Goal: Task Accomplishment & Management: Manage account settings

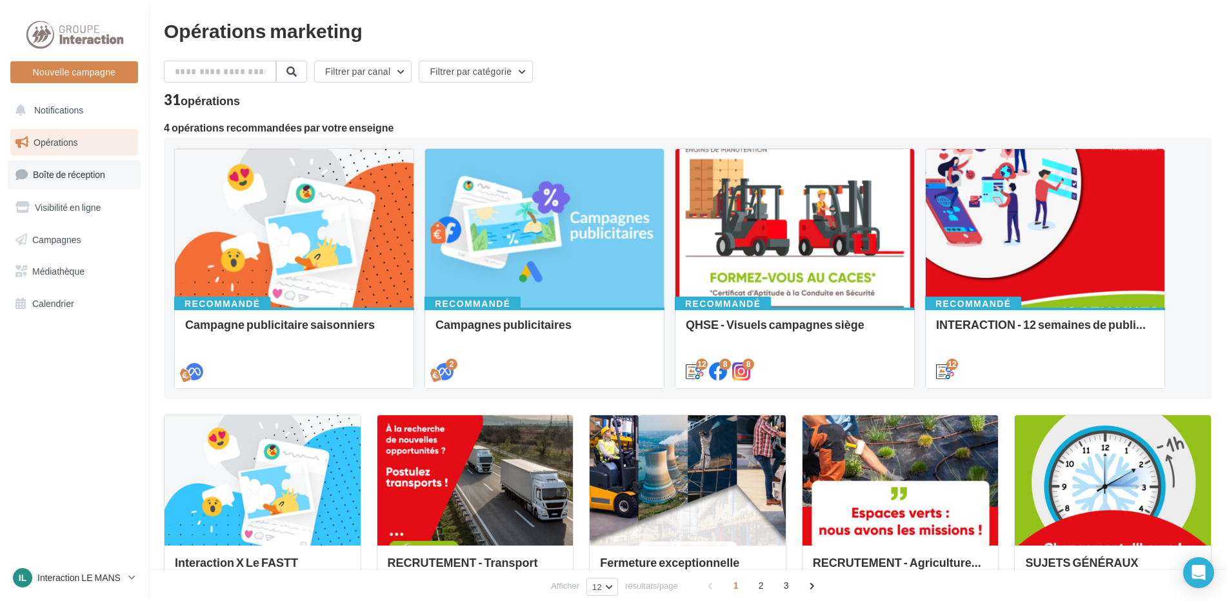
click at [68, 181] on link "Boîte de réception" at bounding box center [74, 175] width 133 height 28
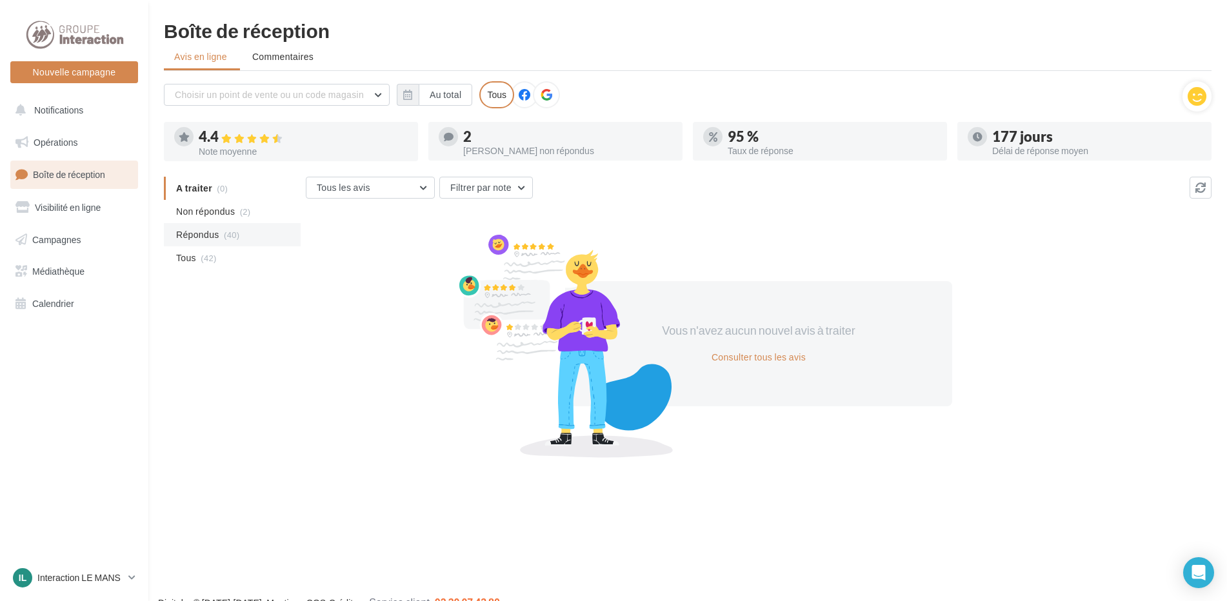
click at [199, 236] on span "Répondus" at bounding box center [197, 234] width 43 height 13
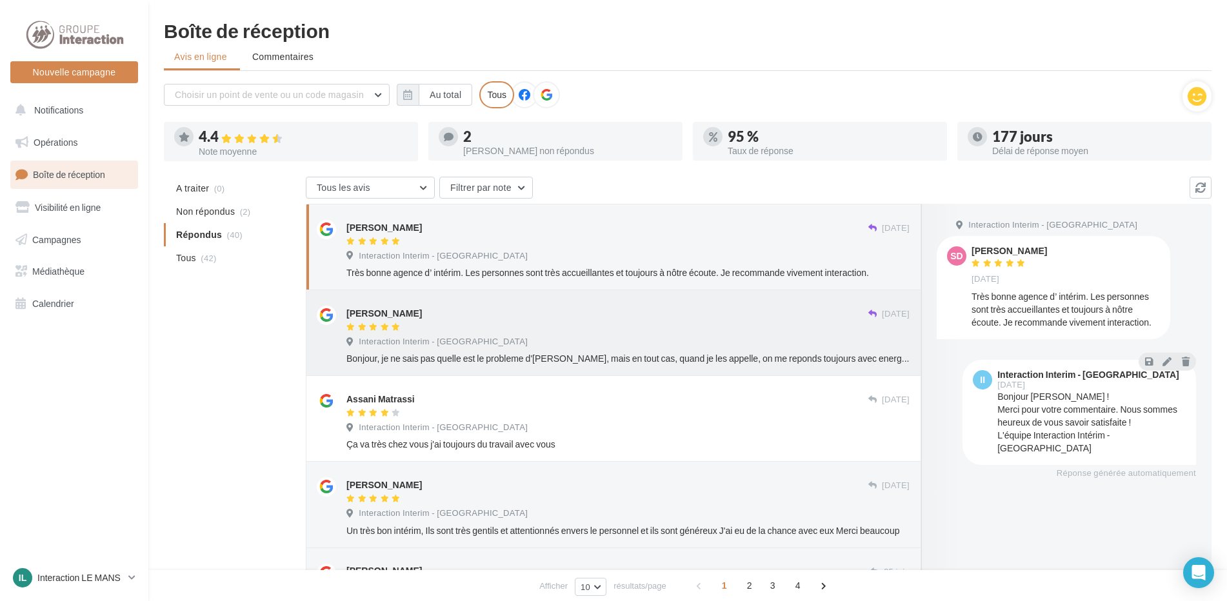
click at [596, 327] on div at bounding box center [607, 328] width 522 height 11
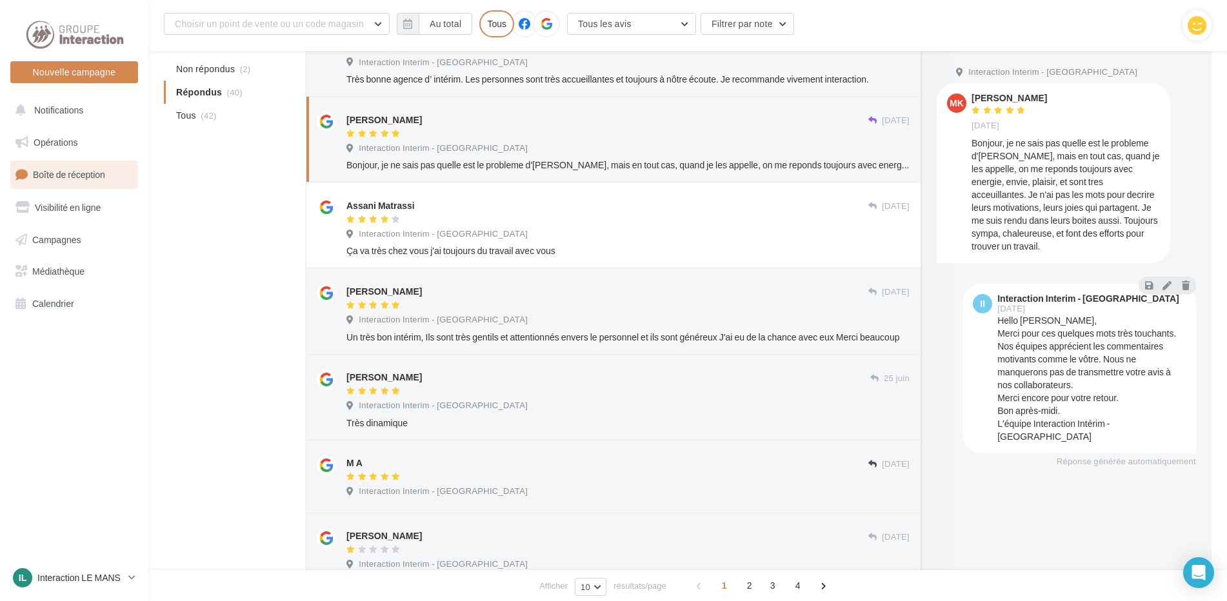
scroll to position [75, 0]
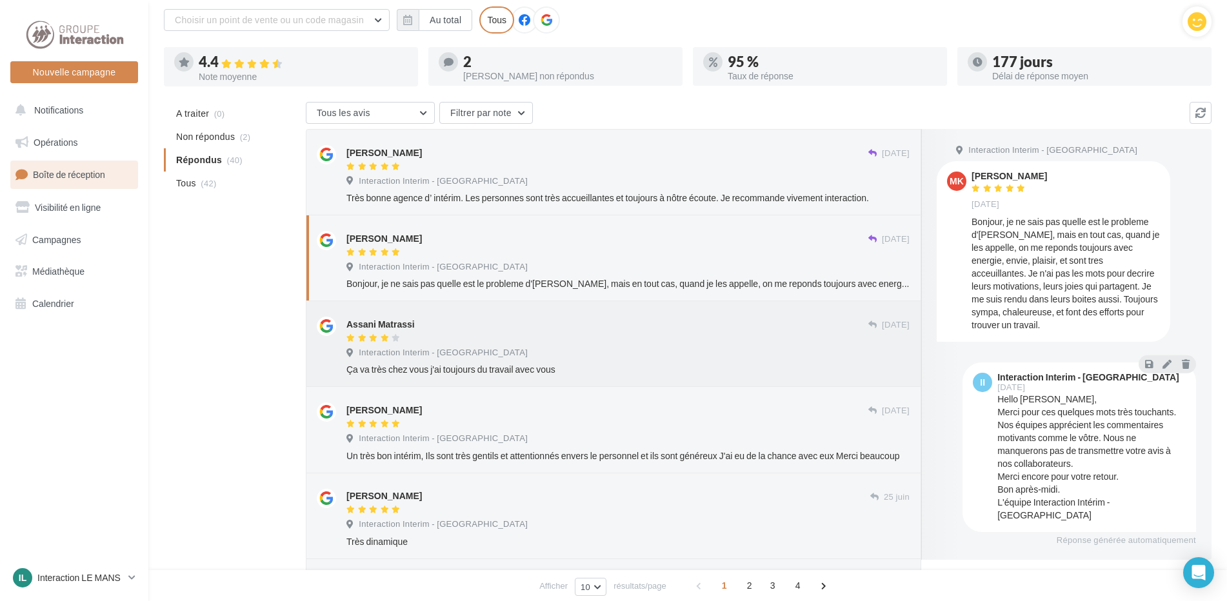
click at [505, 335] on div at bounding box center [607, 339] width 522 height 11
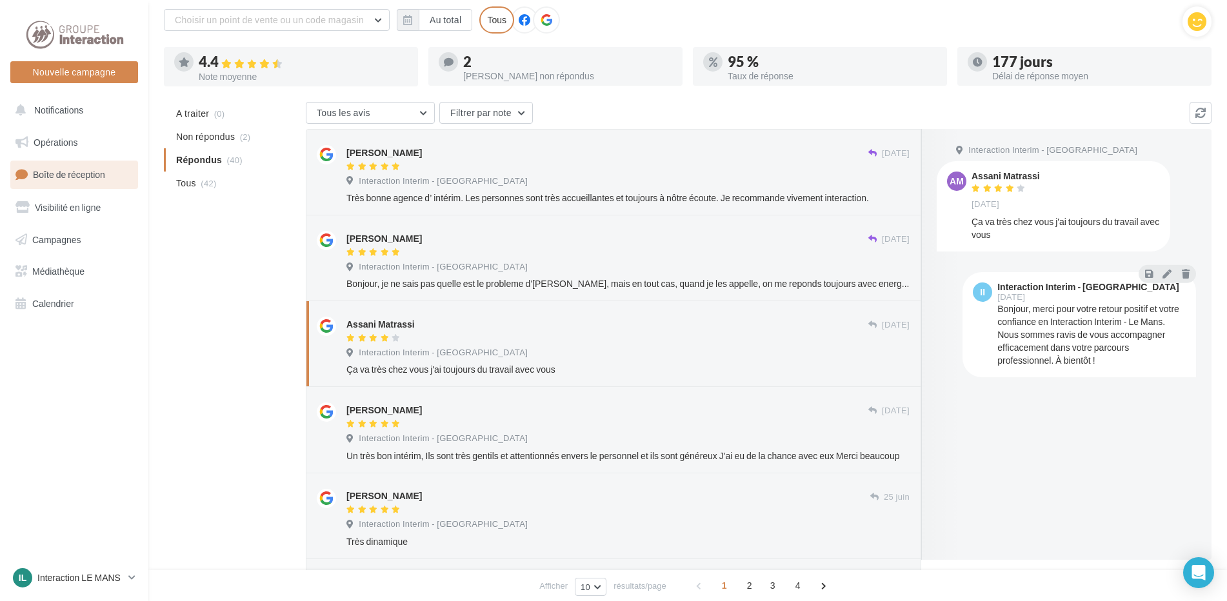
scroll to position [150, 0]
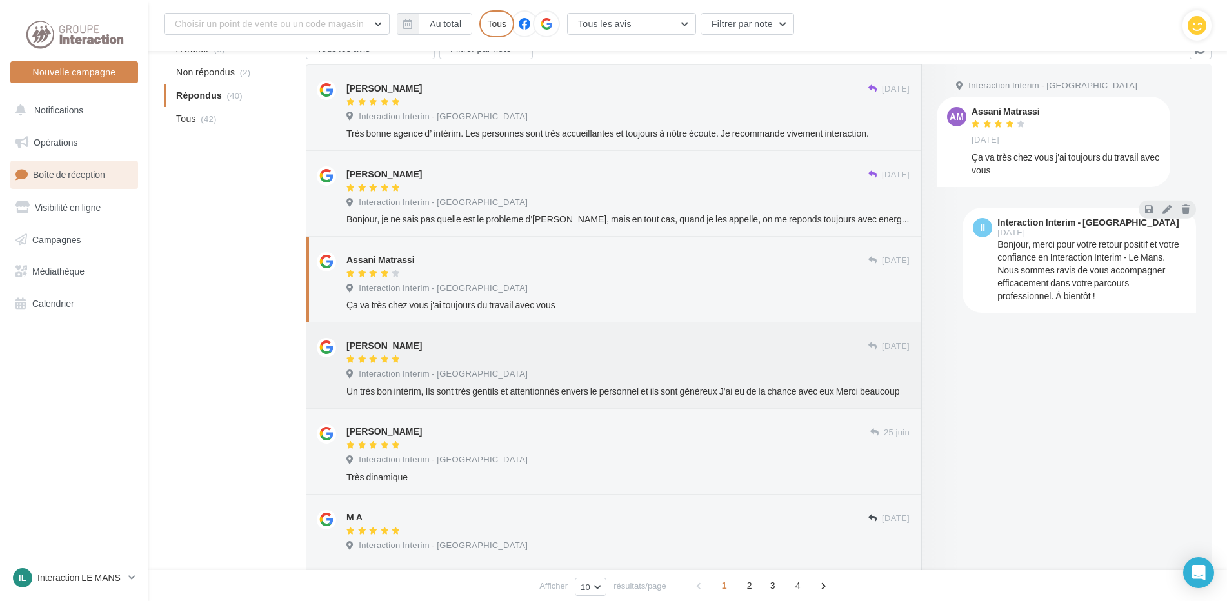
click at [514, 363] on div at bounding box center [607, 360] width 522 height 11
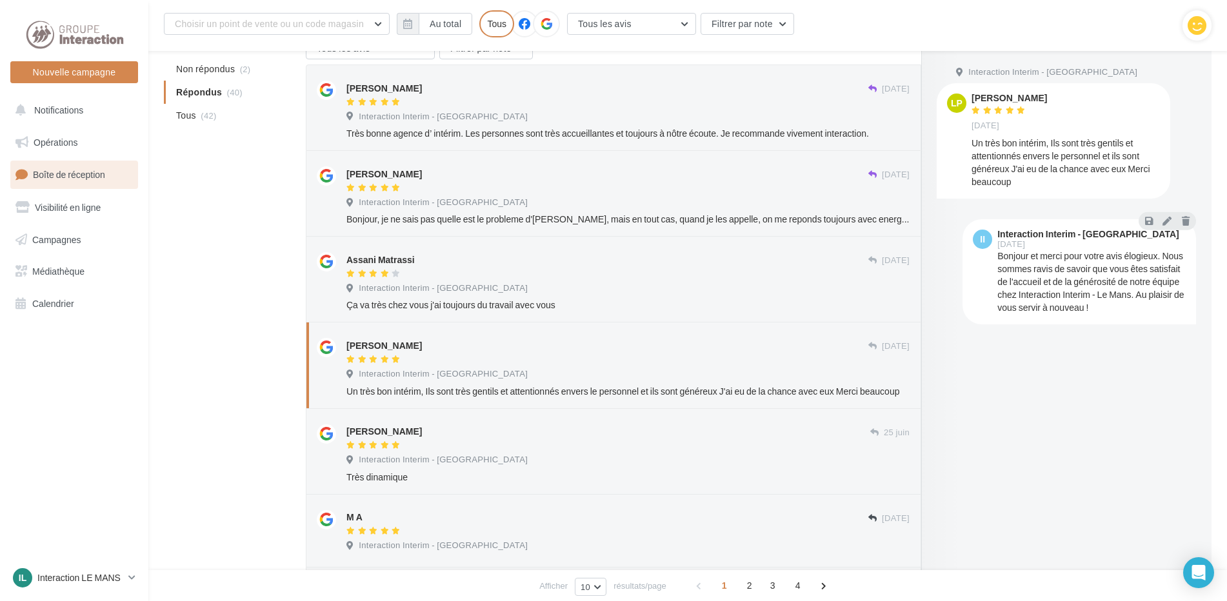
scroll to position [214, 0]
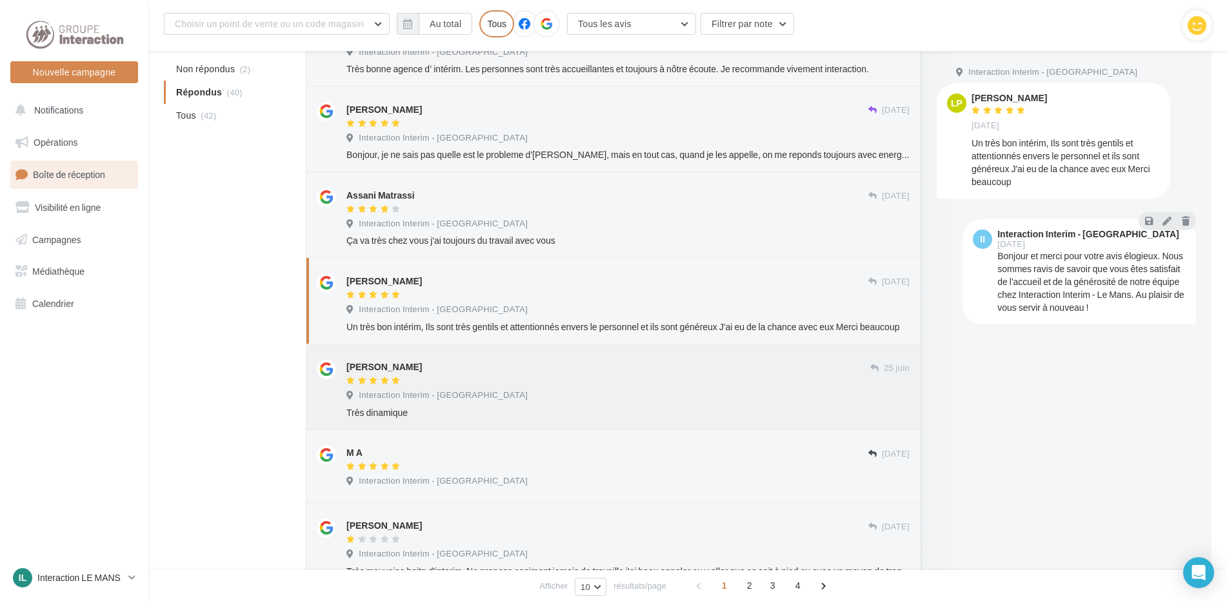
click at [586, 376] on div at bounding box center [608, 381] width 524 height 11
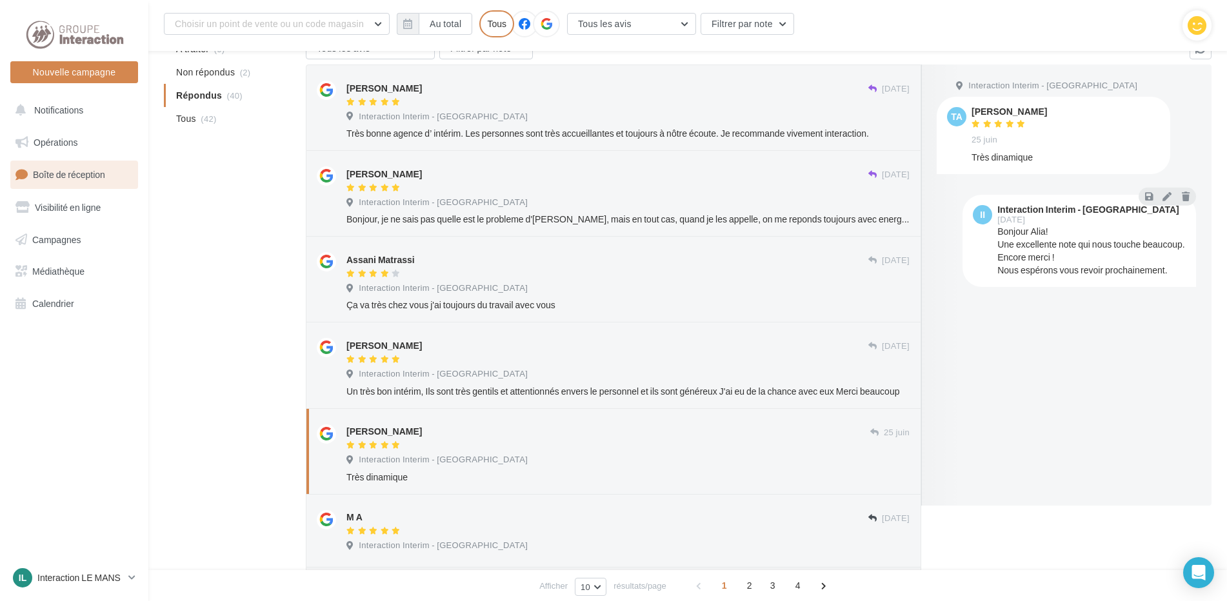
scroll to position [85, 0]
